Goal: Use online tool/utility: Utilize a website feature to perform a specific function

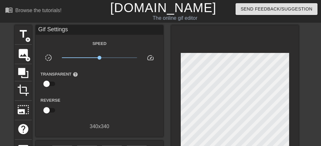
scroll to position [24, 0]
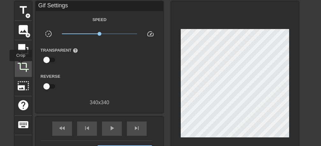
click at [21, 66] on span "crop" at bounding box center [23, 66] width 12 height 12
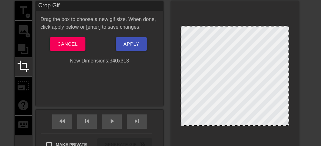
drag, startPoint x: 241, startPoint y: 134, endPoint x: 244, endPoint y: 125, distance: 9.0
click at [244, 125] on div at bounding box center [235, 125] width 107 height 3
click at [131, 46] on span "Apply" at bounding box center [132, 44] width 16 height 8
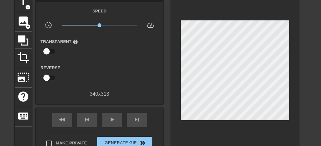
scroll to position [64, 0]
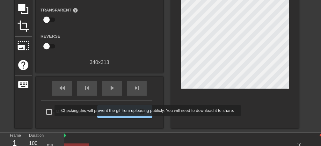
click at [50, 111] on input "Make Private" at bounding box center [48, 111] width 13 height 13
checkbox input "true"
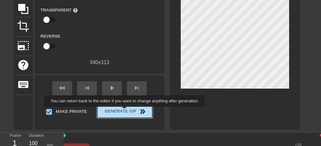
click at [126, 111] on span "Generate Gif double_arrow" at bounding box center [125, 112] width 50 height 8
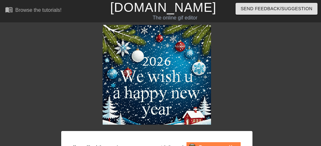
scroll to position [0, 0]
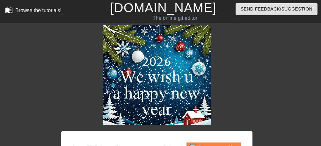
click at [34, 11] on div "Browse the tutorials!" at bounding box center [38, 10] width 46 height 5
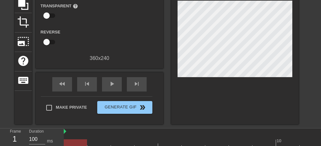
scroll to position [80, 0]
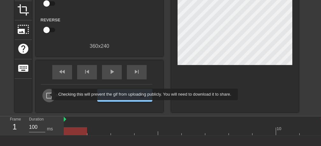
click at [48, 94] on input "Make Private" at bounding box center [48, 95] width 13 height 13
checkbox input "true"
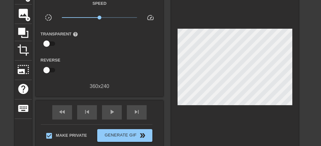
scroll to position [0, 0]
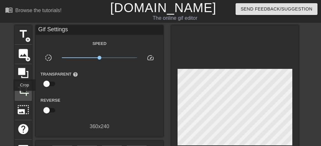
click at [25, 95] on div "crop" at bounding box center [23, 90] width 17 height 19
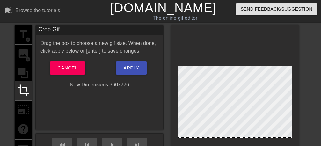
drag, startPoint x: 256, startPoint y: 142, endPoint x: 256, endPoint y: 138, distance: 4.5
click at [256, 138] on div at bounding box center [235, 137] width 114 height 3
click at [128, 68] on span "Apply" at bounding box center [132, 68] width 16 height 8
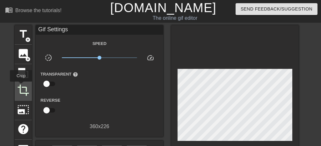
click at [21, 86] on span "crop" at bounding box center [23, 90] width 12 height 12
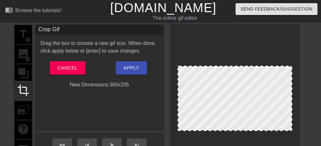
drag, startPoint x: 259, startPoint y: 138, endPoint x: 259, endPoint y: 131, distance: 6.7
click at [259, 131] on div at bounding box center [235, 130] width 114 height 3
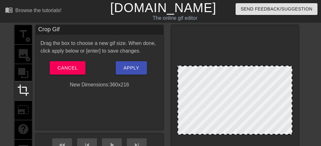
drag, startPoint x: 259, startPoint y: 131, endPoint x: 261, endPoint y: 135, distance: 3.9
click at [261, 135] on div at bounding box center [235, 133] width 114 height 3
click at [126, 73] on button "Apply" at bounding box center [131, 67] width 31 height 13
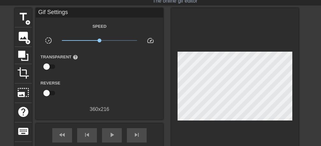
scroll to position [80, 0]
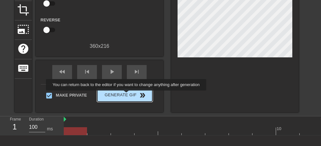
click at [128, 95] on span "Generate Gif double_arrow" at bounding box center [125, 96] width 50 height 8
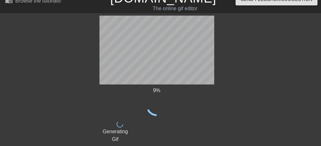
scroll to position [0, 0]
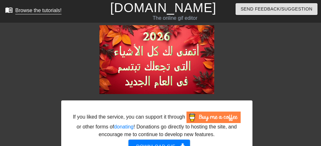
click at [34, 10] on div "Browse the tutorials!" at bounding box center [38, 10] width 46 height 5
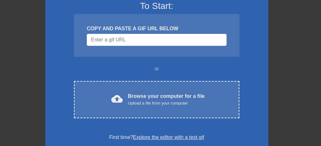
scroll to position [80, 0]
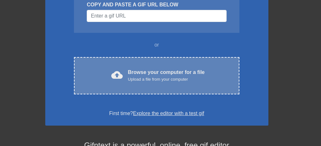
click at [173, 77] on div "Upload a file from your computer" at bounding box center [166, 79] width 77 height 6
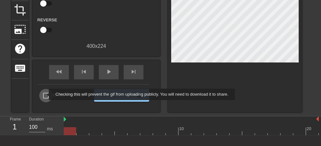
click at [45, 94] on input "Make Private" at bounding box center [45, 95] width 13 height 13
checkbox input "true"
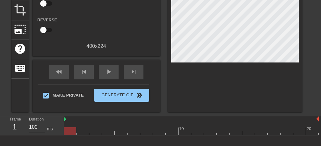
scroll to position [40, 0]
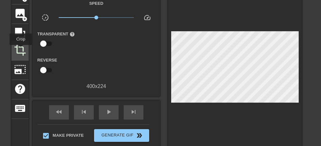
click at [21, 49] on span "crop" at bounding box center [20, 50] width 12 height 12
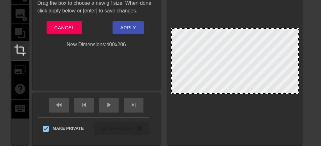
drag, startPoint x: 263, startPoint y: 99, endPoint x: 265, endPoint y: 93, distance: 5.9
click at [265, 93] on div at bounding box center [235, 61] width 128 height 66
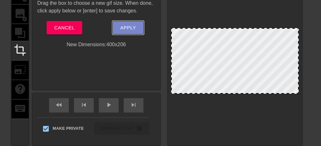
click at [135, 30] on span "Apply" at bounding box center [128, 28] width 16 height 8
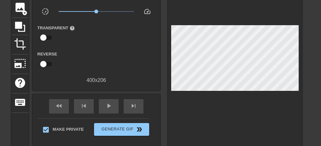
scroll to position [80, 0]
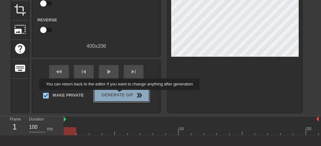
click at [121, 94] on span "Generate Gif double_arrow" at bounding box center [122, 96] width 50 height 8
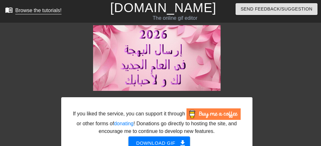
click at [37, 8] on div "Browse the tutorials!" at bounding box center [38, 10] width 46 height 5
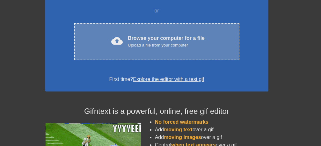
scroll to position [121, 0]
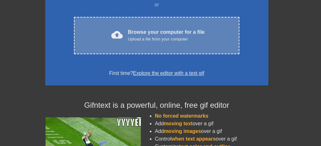
click at [182, 39] on div "Upload a file from your computer" at bounding box center [166, 39] width 77 height 6
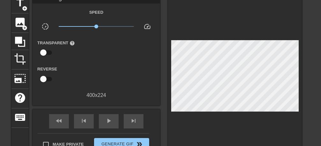
scroll to position [40, 0]
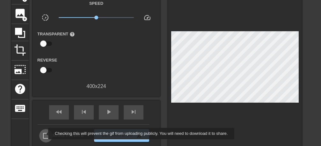
click at [44, 134] on input "Make Private" at bounding box center [45, 135] width 13 height 13
checkbox input "true"
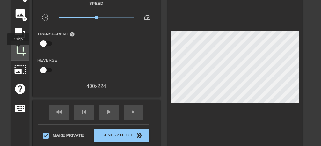
click at [19, 49] on span "crop" at bounding box center [20, 50] width 12 height 12
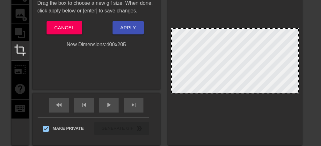
drag, startPoint x: 234, startPoint y: 98, endPoint x: 234, endPoint y: 92, distance: 6.1
click at [234, 92] on div at bounding box center [235, 60] width 128 height 65
click at [128, 28] on span "Apply" at bounding box center [128, 28] width 16 height 8
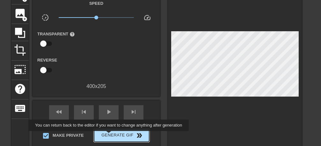
click at [110, 136] on span "Generate Gif double_arrow" at bounding box center [122, 136] width 50 height 8
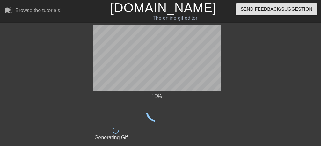
scroll to position [0, 0]
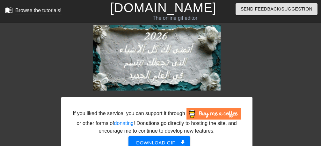
click at [25, 9] on div "Browse the tutorials!" at bounding box center [38, 10] width 46 height 5
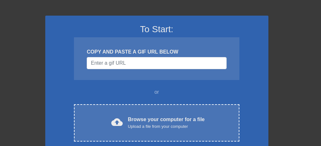
scroll to position [40, 0]
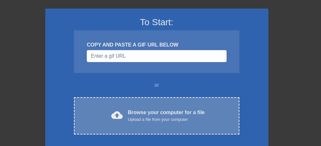
click at [185, 120] on div "Upload a file from your computer" at bounding box center [166, 119] width 77 height 6
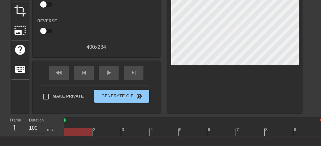
scroll to position [80, 0]
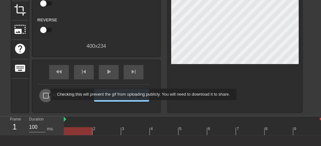
click at [46, 94] on input "Make Private" at bounding box center [45, 95] width 13 height 13
checkbox input "true"
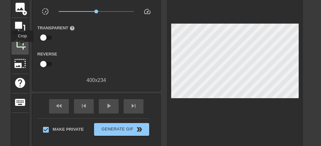
scroll to position [40, 0]
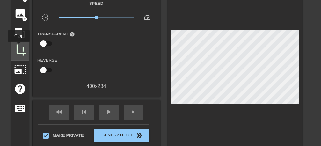
click at [19, 46] on span "crop" at bounding box center [20, 50] width 12 height 12
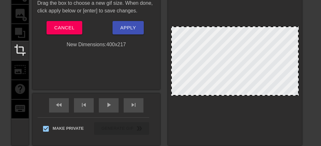
drag, startPoint x: 244, startPoint y: 100, endPoint x: 244, endPoint y: 94, distance: 5.4
click at [244, 94] on div at bounding box center [235, 60] width 128 height 69
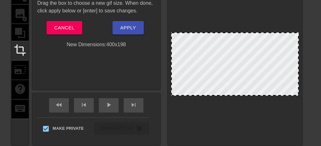
drag, startPoint x: 230, startPoint y: 26, endPoint x: 233, endPoint y: 33, distance: 6.6
click at [233, 33] on div at bounding box center [235, 33] width 126 height 3
click at [138, 31] on button "Apply" at bounding box center [128, 27] width 31 height 13
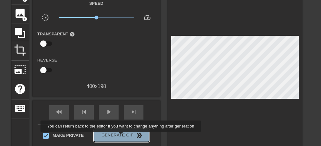
click at [123, 137] on span "Generate Gif double_arrow" at bounding box center [122, 136] width 50 height 8
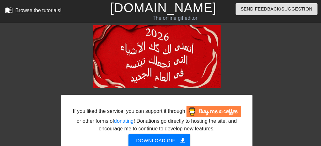
click at [32, 11] on div "Browse the tutorials!" at bounding box center [38, 10] width 46 height 5
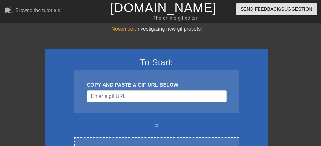
scroll to position [80, 0]
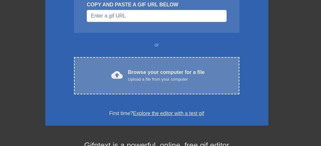
click at [175, 81] on div "Upload a file from your computer" at bounding box center [166, 79] width 77 height 6
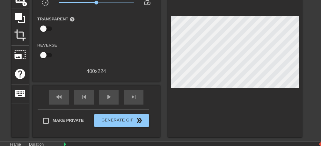
scroll to position [114, 0]
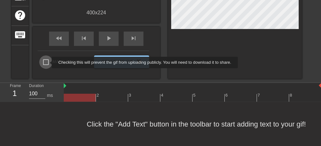
click at [48, 63] on input "Make Private" at bounding box center [45, 62] width 13 height 13
checkbox input "true"
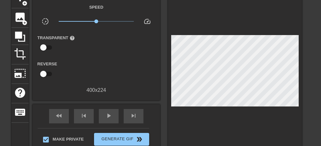
scroll to position [34, 0]
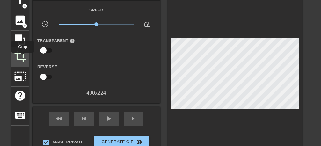
click at [23, 57] on span "crop" at bounding box center [20, 57] width 12 height 12
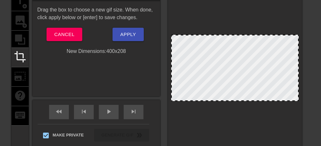
drag, startPoint x: 245, startPoint y: 105, endPoint x: 246, endPoint y: 100, distance: 5.2
click at [246, 100] on div at bounding box center [235, 68] width 128 height 66
click at [134, 34] on span "Apply" at bounding box center [128, 34] width 16 height 8
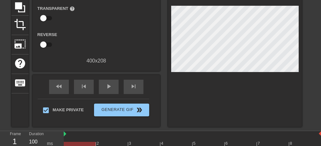
scroll to position [74, 0]
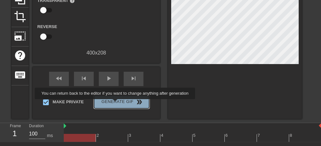
click at [117, 104] on span "Generate Gif double_arrow" at bounding box center [122, 102] width 50 height 8
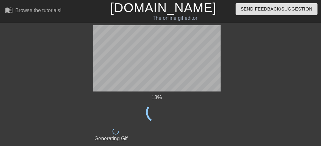
scroll to position [0, 0]
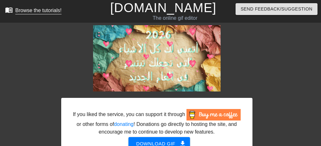
click at [30, 11] on div "Browse the tutorials!" at bounding box center [38, 10] width 46 height 5
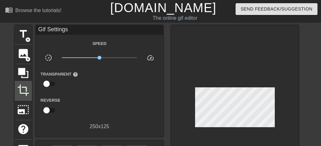
scroll to position [80, 0]
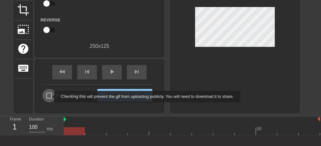
click at [50, 97] on input "Make Private" at bounding box center [48, 95] width 13 height 13
checkbox input "true"
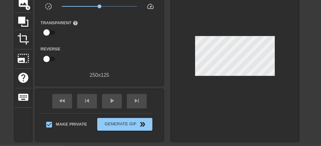
scroll to position [40, 0]
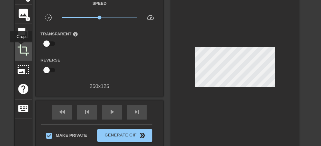
click at [21, 47] on span "crop" at bounding box center [23, 50] width 12 height 12
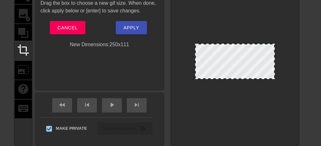
drag, startPoint x: 243, startPoint y: 82, endPoint x: 244, endPoint y: 78, distance: 4.5
click at [244, 78] on div at bounding box center [235, 61] width 80 height 35
click at [133, 28] on span "Apply" at bounding box center [132, 28] width 16 height 8
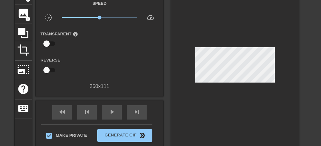
scroll to position [119, 0]
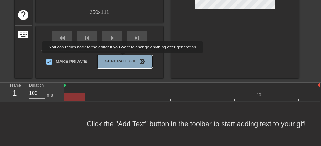
click at [124, 58] on span "Generate Gif double_arrow" at bounding box center [125, 62] width 50 height 8
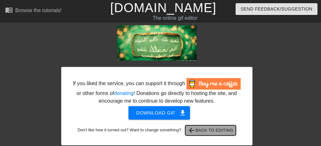
click at [226, 132] on span "arrow_back Back to Editing" at bounding box center [211, 131] width 46 height 8
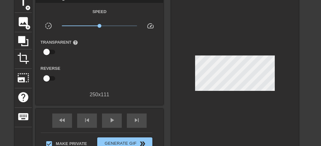
scroll to position [40, 0]
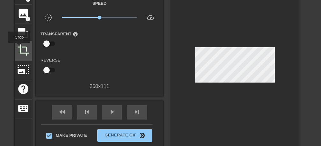
click at [19, 48] on span "crop" at bounding box center [23, 50] width 12 height 12
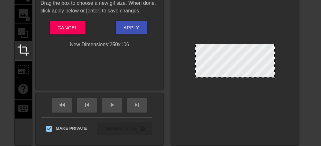
click at [250, 77] on div at bounding box center [235, 76] width 79 height 3
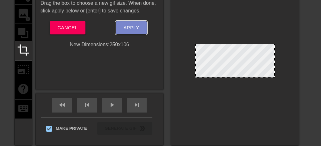
click at [136, 26] on span "Apply" at bounding box center [132, 28] width 16 height 8
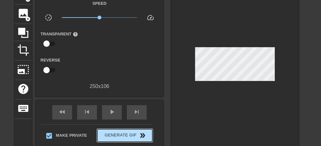
click at [124, 134] on span "Generate Gif double_arrow" at bounding box center [125, 136] width 50 height 8
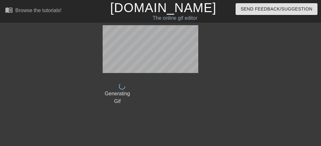
scroll to position [0, 0]
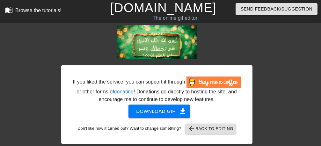
click at [33, 12] on div "Browse the tutorials!" at bounding box center [38, 10] width 46 height 5
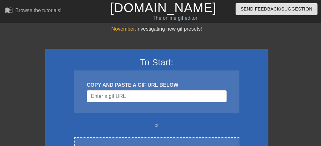
scroll to position [40, 0]
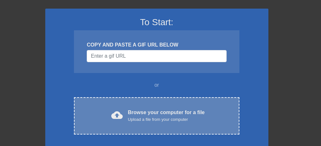
click at [175, 117] on div "Upload a file from your computer" at bounding box center [166, 119] width 77 height 6
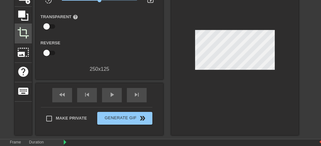
scroll to position [80, 0]
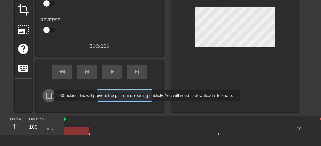
click at [49, 96] on input "Make Private" at bounding box center [48, 95] width 13 height 13
checkbox input "true"
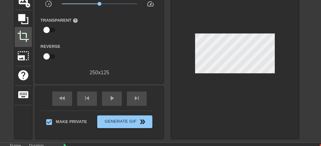
scroll to position [40, 0]
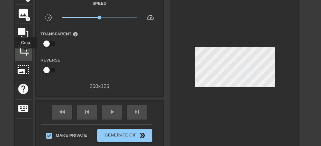
click at [26, 53] on span "crop" at bounding box center [23, 50] width 12 height 12
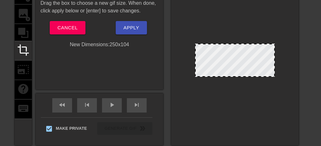
drag, startPoint x: 233, startPoint y: 82, endPoint x: 233, endPoint y: 75, distance: 6.7
click at [233, 75] on div at bounding box center [235, 60] width 80 height 33
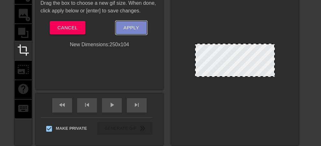
click at [131, 25] on span "Apply" at bounding box center [132, 28] width 16 height 8
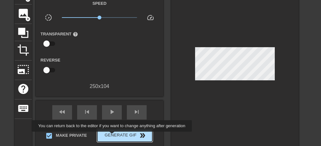
click at [114, 136] on span "Generate Gif double_arrow" at bounding box center [125, 136] width 50 height 8
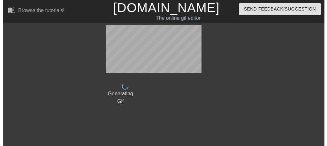
scroll to position [0, 0]
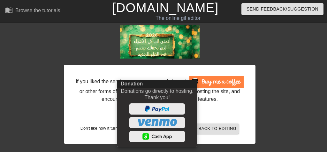
click at [285, 42] on div at bounding box center [163, 76] width 327 height 152
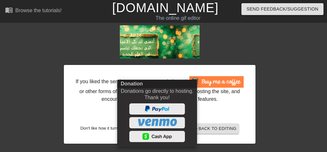
click at [30, 10] on div at bounding box center [163, 76] width 327 height 152
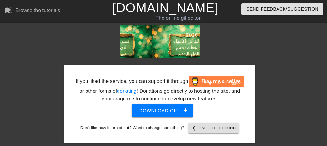
click at [30, 10] on div "Browse the tutorials!" at bounding box center [38, 10] width 46 height 5
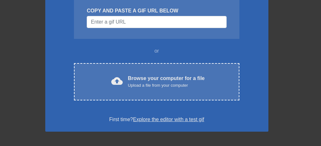
scroll to position [80, 0]
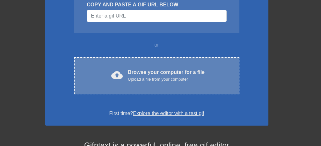
click at [179, 76] on div "Upload a file from your computer" at bounding box center [166, 79] width 77 height 6
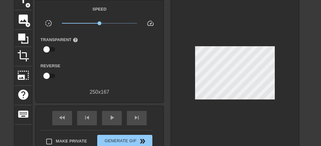
scroll to position [40, 0]
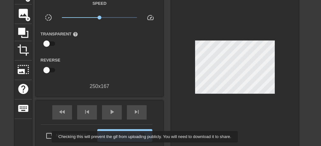
click at [48, 137] on input "Make Private" at bounding box center [48, 135] width 13 height 13
checkbox input "true"
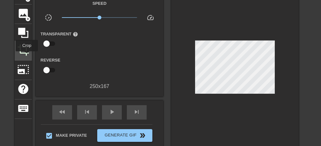
click at [27, 56] on div "crop" at bounding box center [23, 50] width 17 height 19
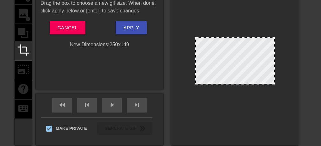
drag, startPoint x: 249, startPoint y: 89, endPoint x: 249, endPoint y: 83, distance: 5.7
click at [249, 83] on div at bounding box center [235, 61] width 80 height 48
click at [131, 27] on span "Apply" at bounding box center [132, 28] width 16 height 8
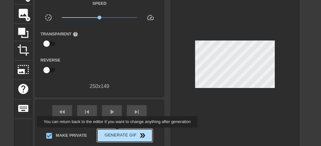
click at [119, 132] on span "Generate Gif double_arrow" at bounding box center [125, 136] width 50 height 8
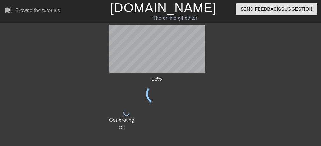
scroll to position [0, 0]
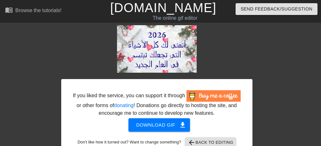
click at [41, 81] on div "If you liked the service, you can support it through or other forms of donating…" at bounding box center [160, 91] width 321 height 132
